Goal: Understand process/instructions: Learn how to perform a task or action

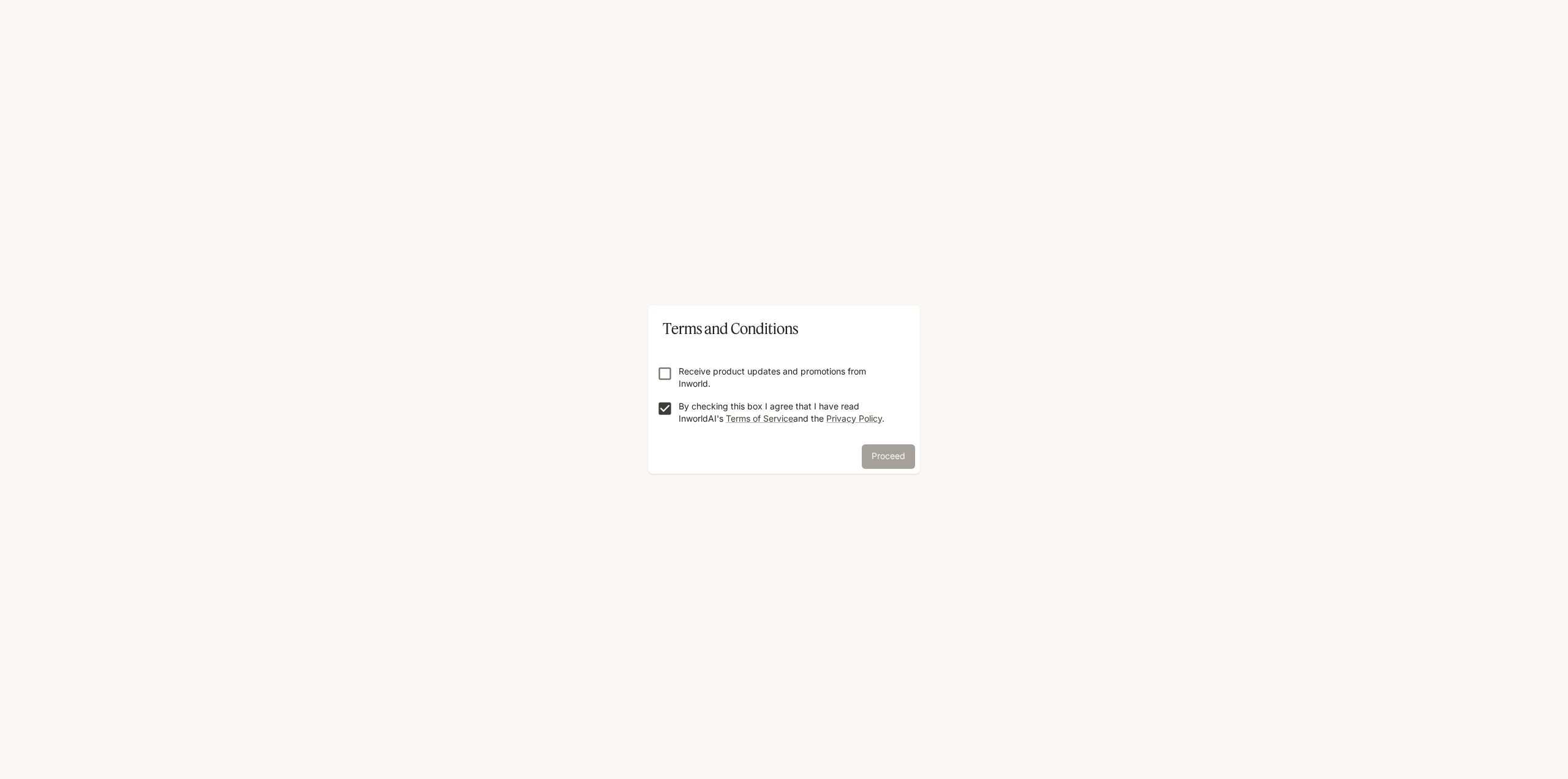
click at [892, 457] on button "Proceed" at bounding box center [889, 457] width 53 height 25
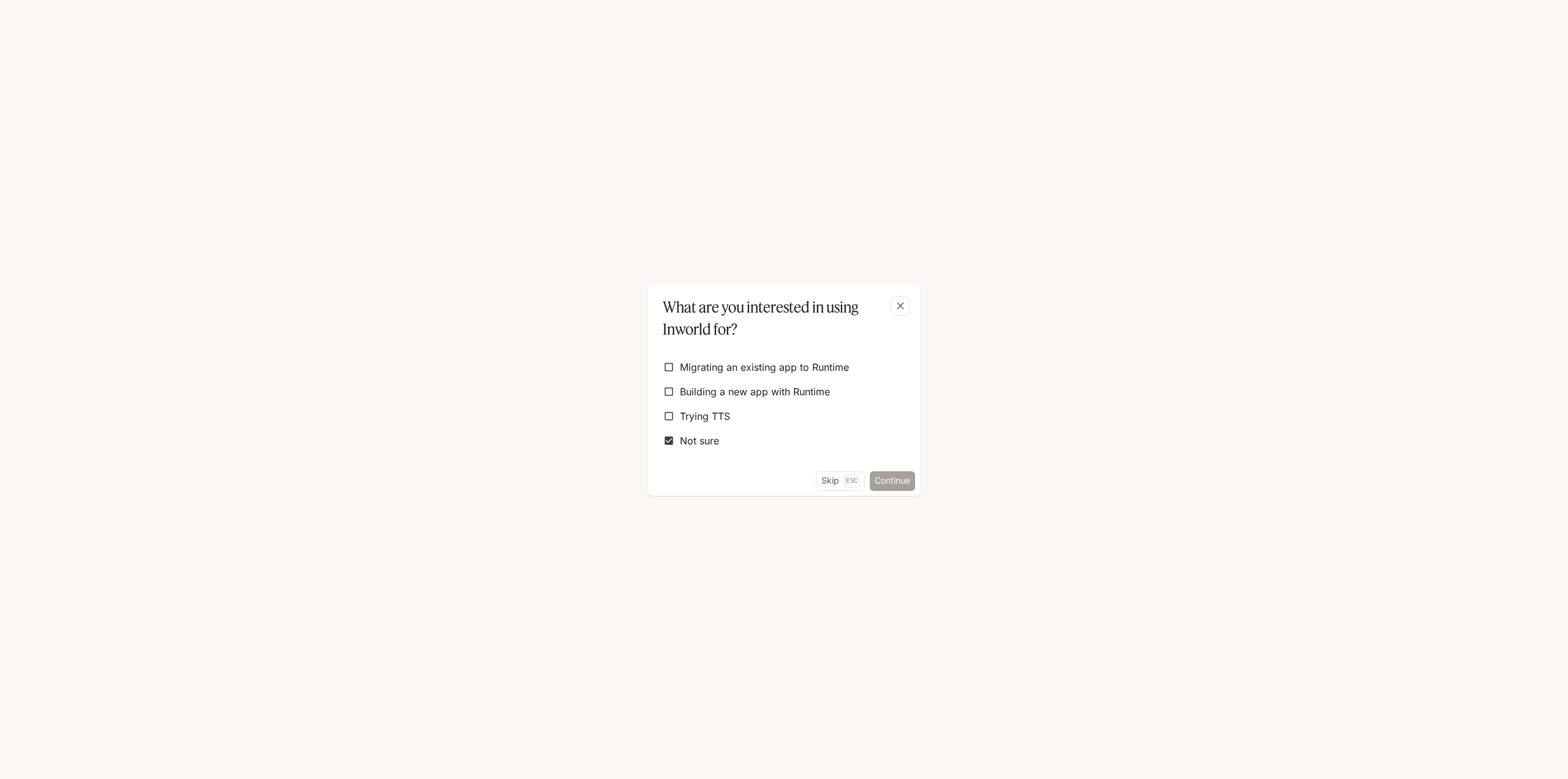
click at [889, 481] on button "Continue" at bounding box center [892, 481] width 45 height 20
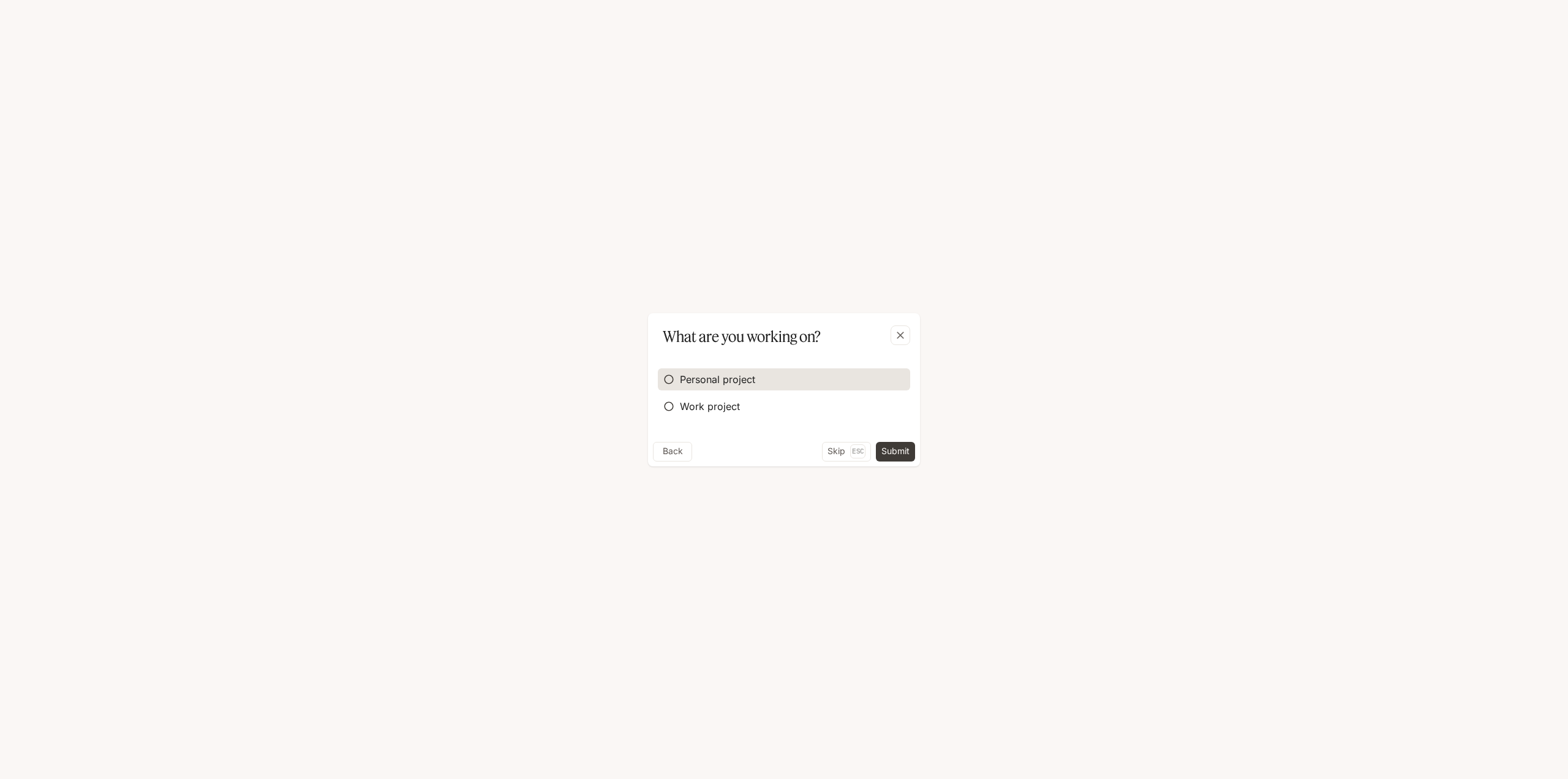
click at [680, 380] on span "Personal project" at bounding box center [718, 379] width 75 height 14
click at [908, 457] on button "Submit" at bounding box center [895, 452] width 39 height 20
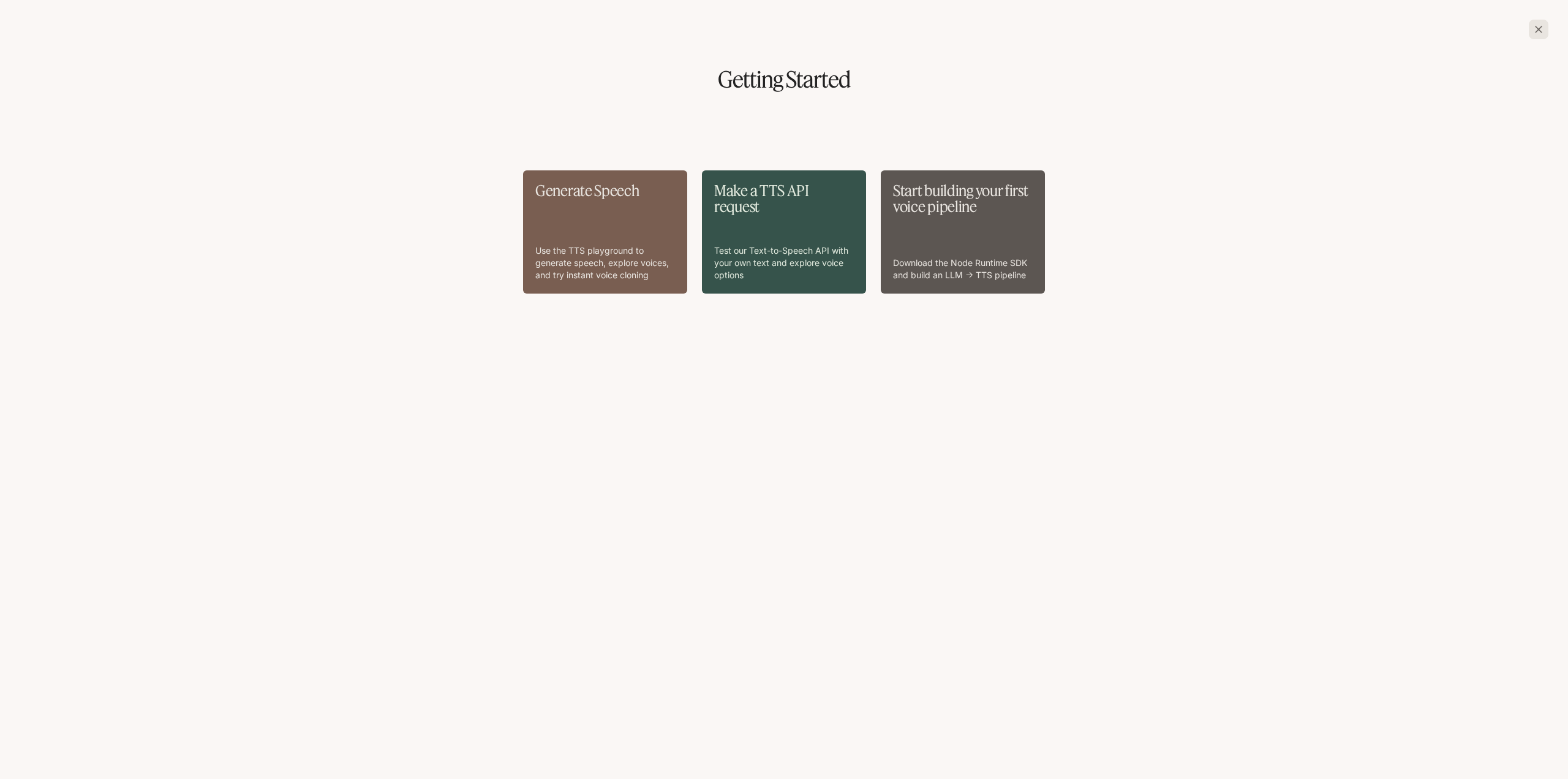
click at [591, 201] on div "Generate Speech Use the TTS playground to generate speech, explore voices, and …" at bounding box center [605, 232] width 140 height 99
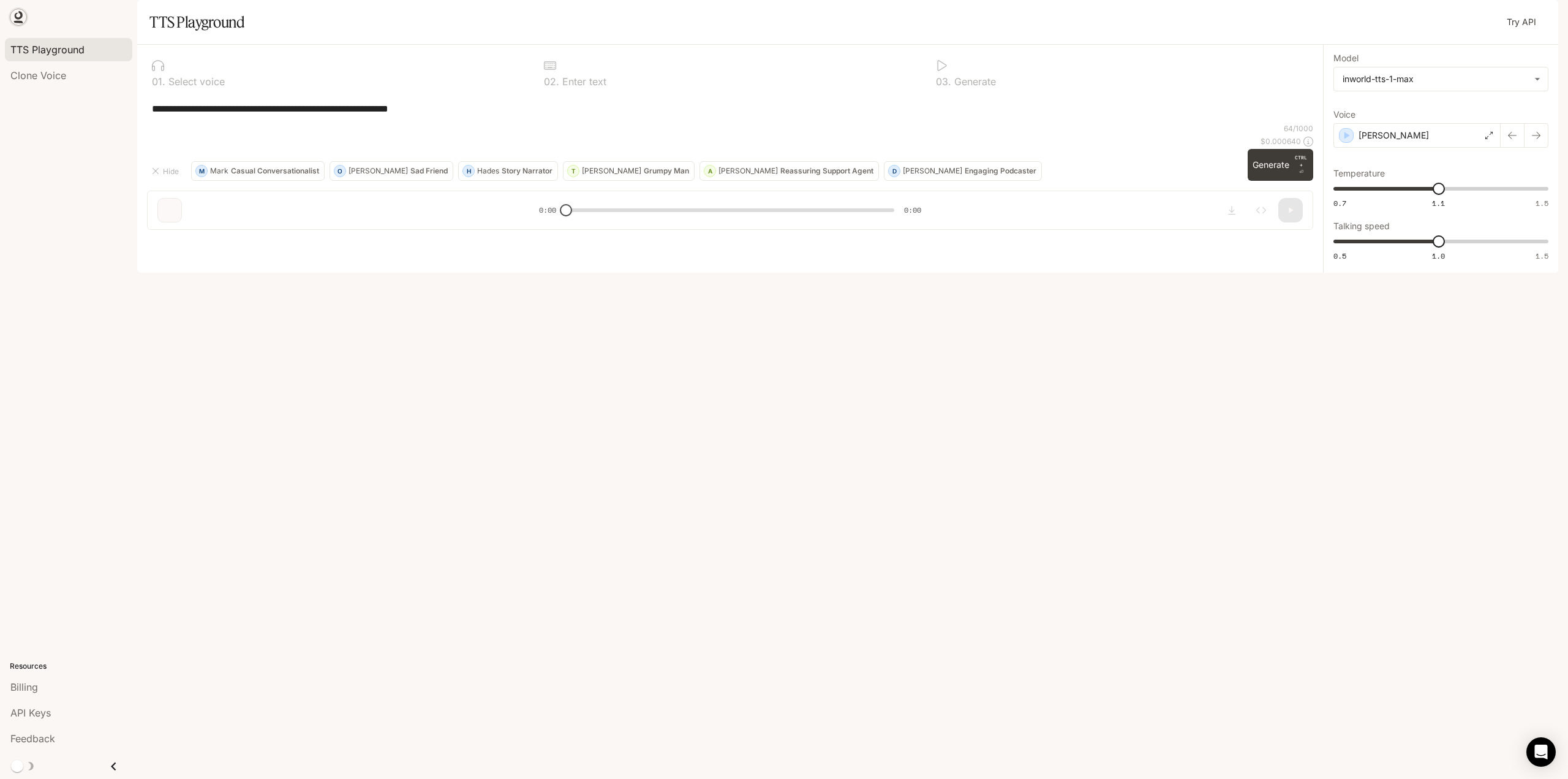
click at [21, 17] on icon at bounding box center [18, 15] width 8 height 9
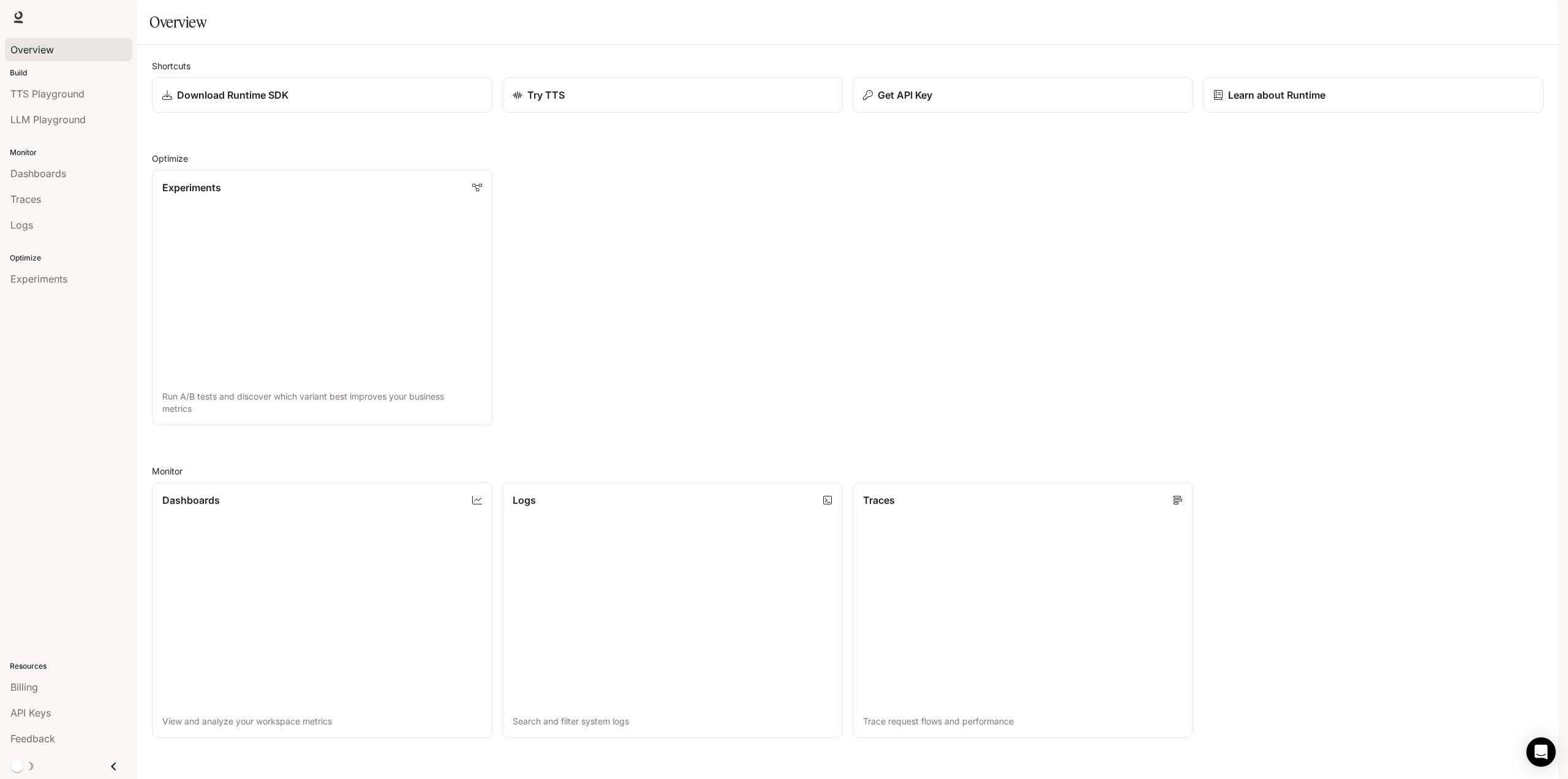
click at [20, 49] on span "Overview" at bounding box center [32, 49] width 44 height 14
